Goal: Task Accomplishment & Management: Manage account settings

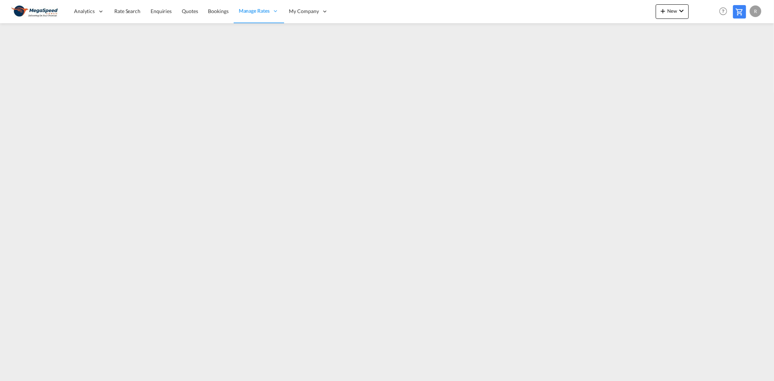
click at [151, 12] on span "Enquiries" at bounding box center [161, 11] width 21 height 6
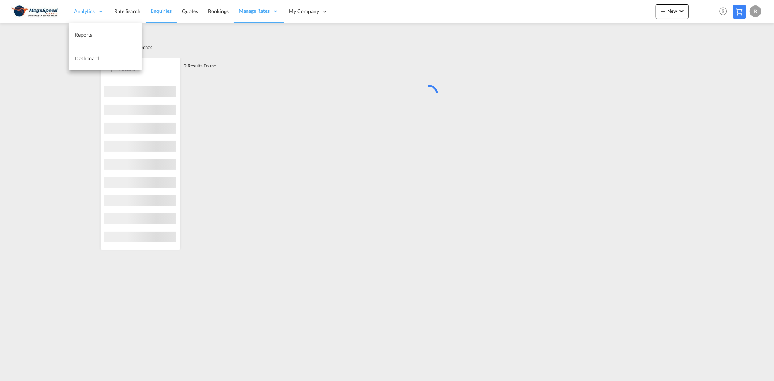
click at [89, 11] on span "Analytics" at bounding box center [84, 11] width 21 height 7
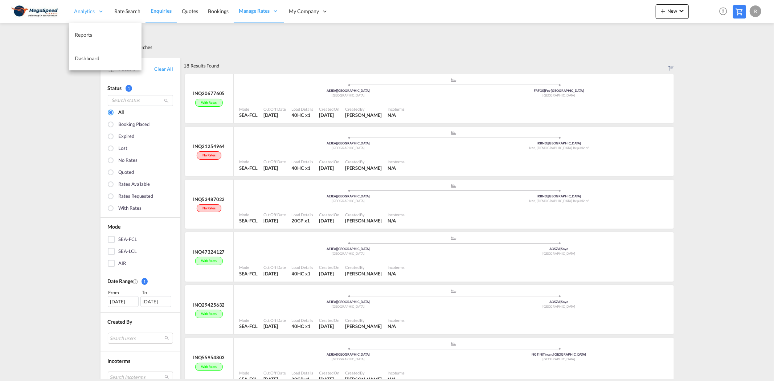
click at [89, 11] on span "Analytics" at bounding box center [84, 11] width 21 height 7
click at [122, 17] on link "Rate Search" at bounding box center [127, 12] width 36 height 24
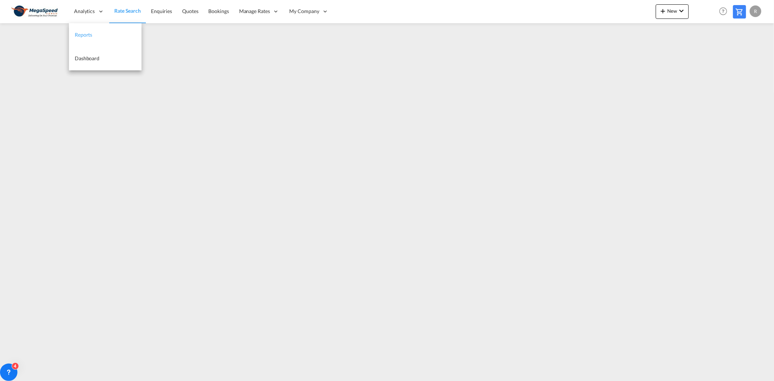
click at [83, 32] on span "Reports" at bounding box center [83, 35] width 17 height 6
click at [120, 7] on link "Rate Search" at bounding box center [127, 12] width 36 height 24
click at [86, 35] on span "Reports" at bounding box center [83, 35] width 17 height 6
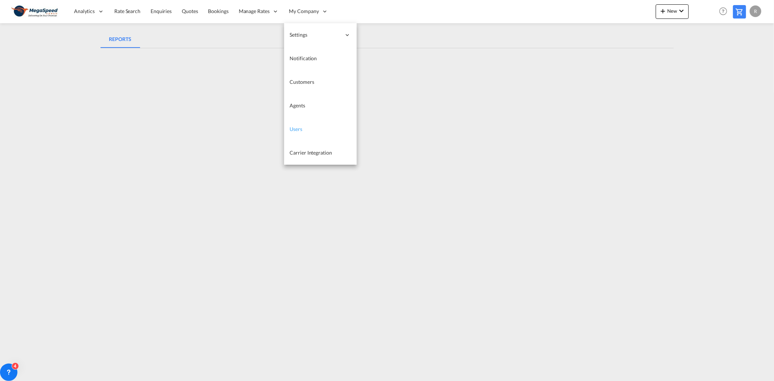
click at [296, 138] on link "Users" at bounding box center [320, 130] width 73 height 24
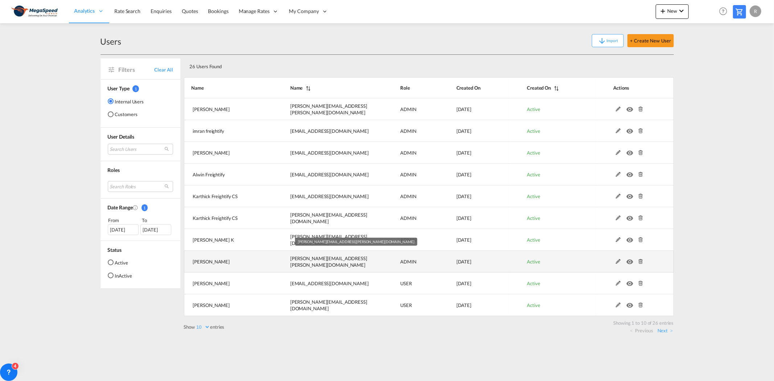
click at [336, 262] on span "walter.pereira@megaspeedcargo.com" at bounding box center [328, 261] width 77 height 12
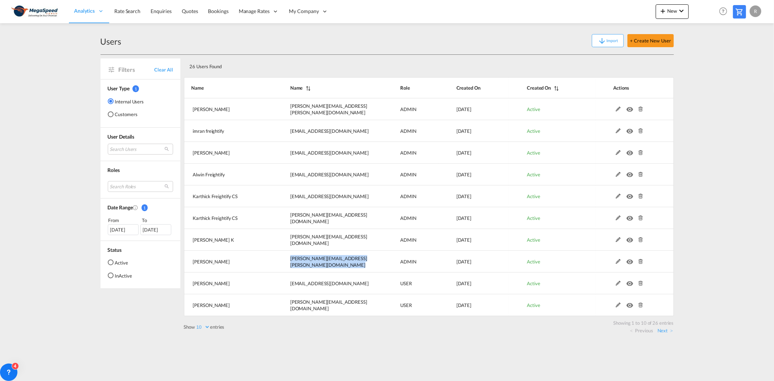
copy span "walter.pereira@megaspeedcargo.com"
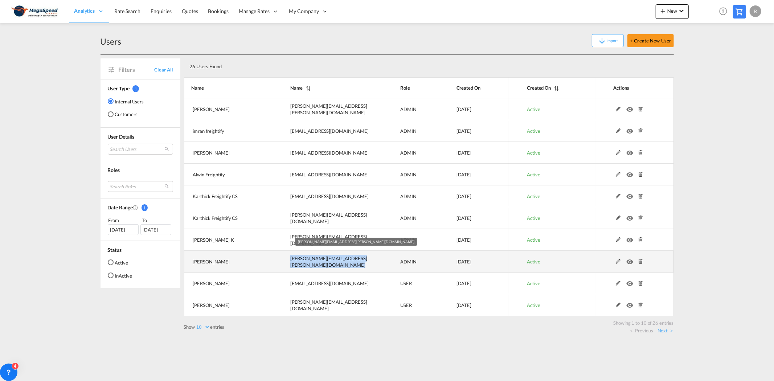
click at [318, 259] on span "walter.pereira@megaspeedcargo.com" at bounding box center [328, 261] width 77 height 12
click at [316, 260] on span "walter.pereira@megaspeedcargo.com" at bounding box center [328, 261] width 77 height 12
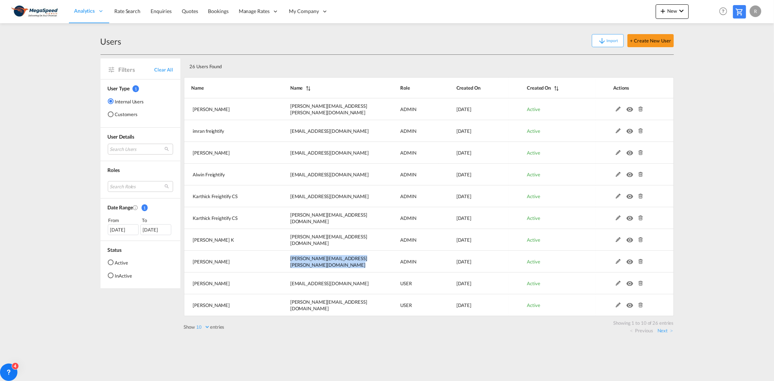
copy span "walter.pereira@megaspeedcargo.com"
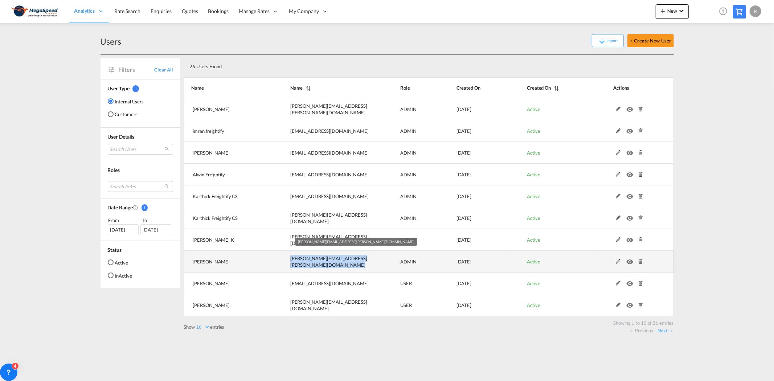
click at [327, 265] on td "walter.pereira@megaspeedcargo.com" at bounding box center [327, 262] width 110 height 22
click at [326, 262] on span "walter.pereira@megaspeedcargo.com" at bounding box center [328, 261] width 77 height 12
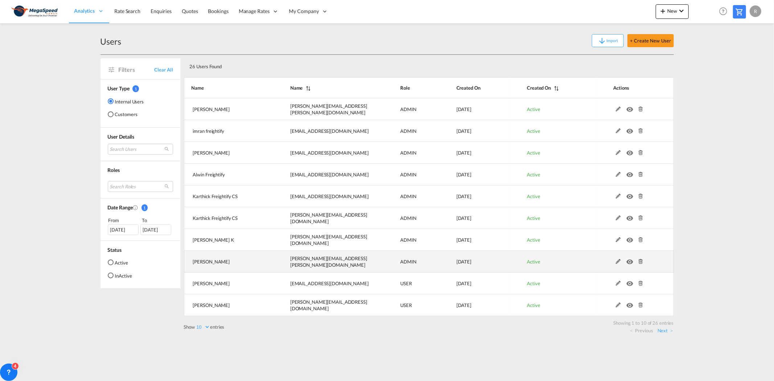
click at [632, 260] on md-icon "icon-eye" at bounding box center [630, 259] width 9 height 5
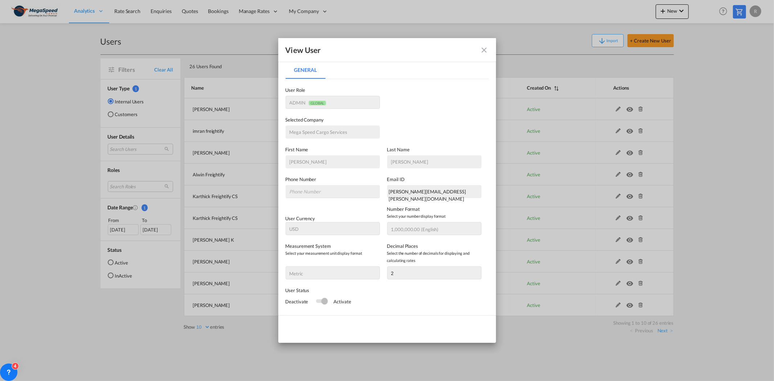
click at [485, 49] on md-icon "icon-close fg-AAA8AD" at bounding box center [484, 50] width 9 height 9
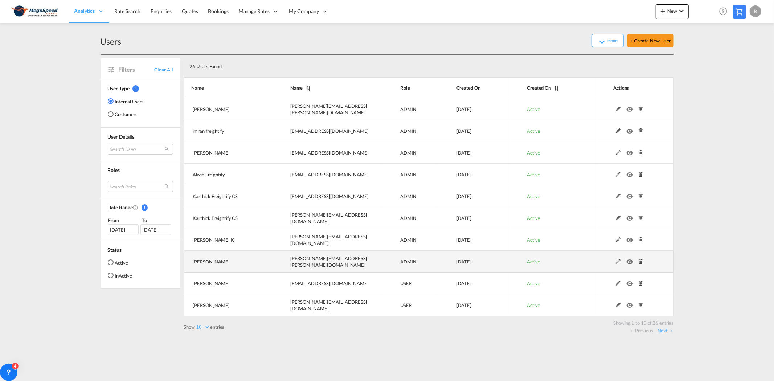
click at [619, 263] on md-icon at bounding box center [617, 261] width 9 height 5
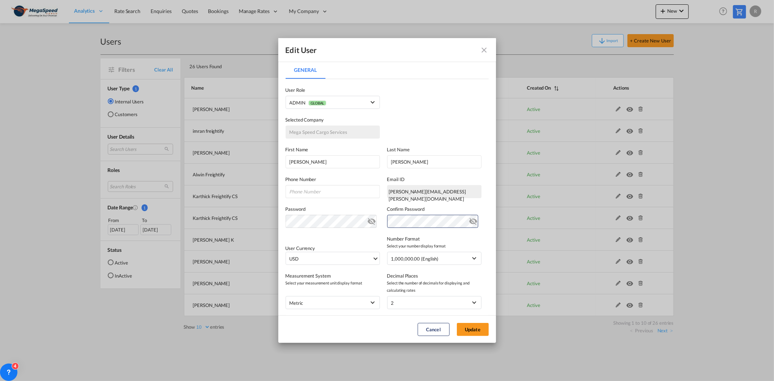
click at [469, 220] on md-icon "icon-eye-off" at bounding box center [473, 219] width 9 height 9
click at [464, 327] on button "Update" at bounding box center [473, 329] width 32 height 13
